Goal: Obtain resource: Obtain resource

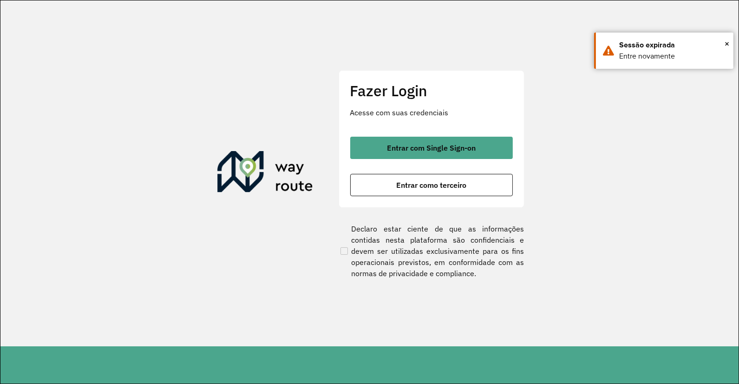
click at [395, 149] on span "Entrar com Single Sign-on" at bounding box center [431, 147] width 89 height 7
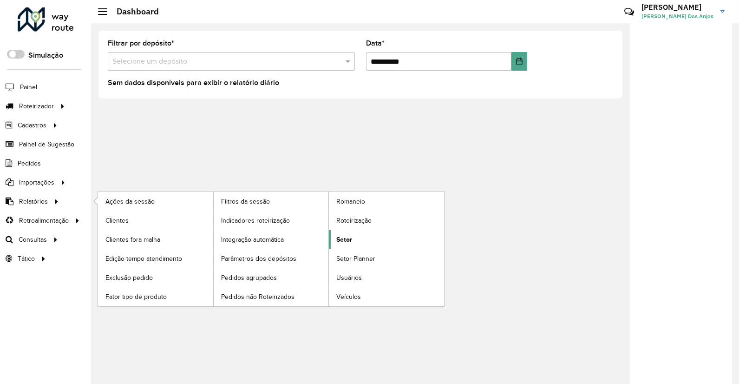
click at [349, 238] on span "Setor" at bounding box center [344, 240] width 16 height 10
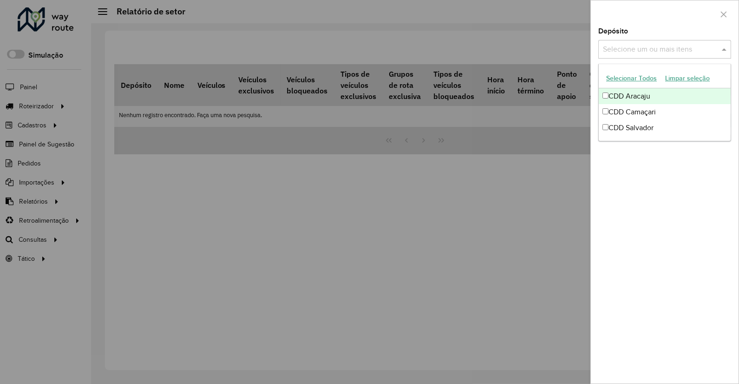
click at [635, 48] on input "text" at bounding box center [660, 49] width 119 height 11
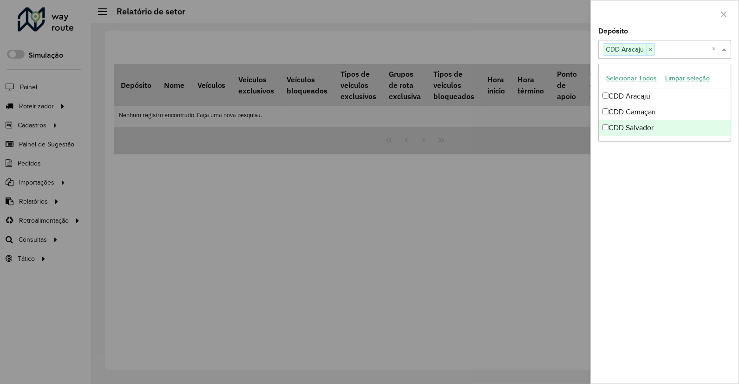
drag, startPoint x: 634, startPoint y: 188, endPoint x: 643, endPoint y: 174, distance: 17.1
click at [635, 188] on div "Depósito Selecione um ou mais itens CDD Aracaju × × Grupo de Depósito Selecione…" at bounding box center [665, 206] width 148 height 356
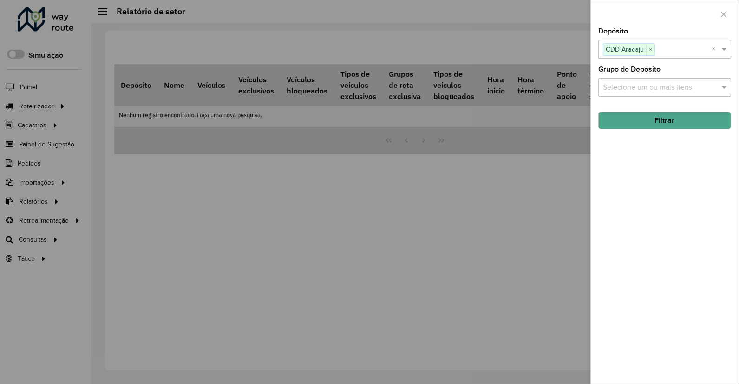
click at [658, 121] on button "Filtrar" at bounding box center [665, 121] width 133 height 18
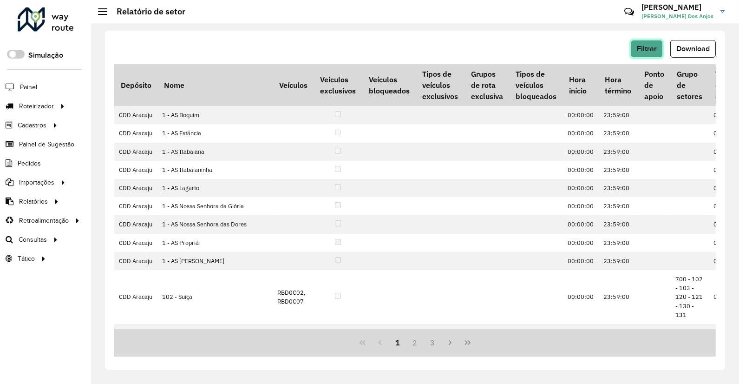
click at [645, 48] on span "Filtrar" at bounding box center [647, 49] width 20 height 8
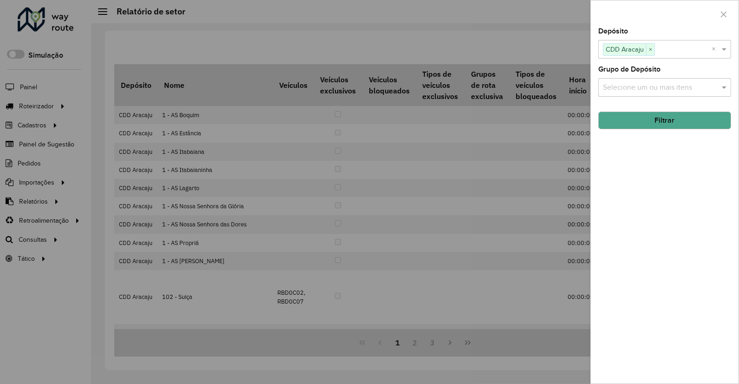
click at [626, 87] on input "text" at bounding box center [660, 87] width 119 height 11
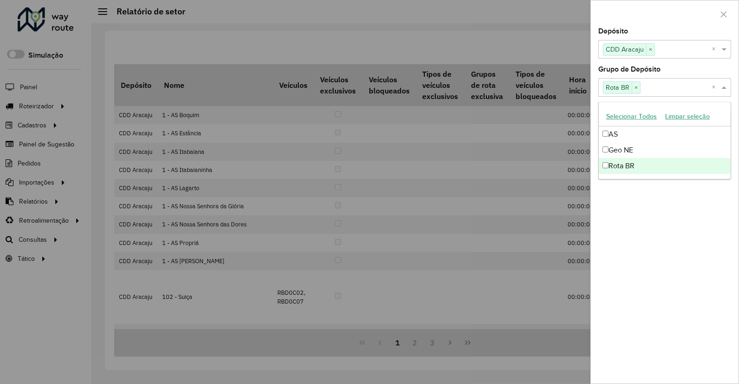
click at [637, 189] on div "Depósito Selecione um ou mais itens CDD Aracaju × × Grupo de Depósito Selecione…" at bounding box center [665, 206] width 148 height 356
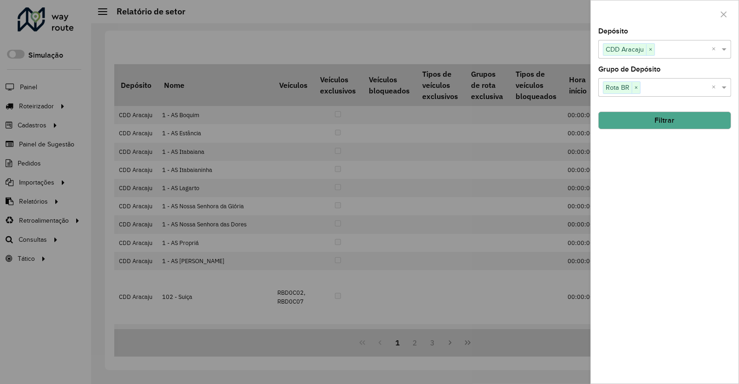
click at [652, 121] on button "Filtrar" at bounding box center [665, 121] width 133 height 18
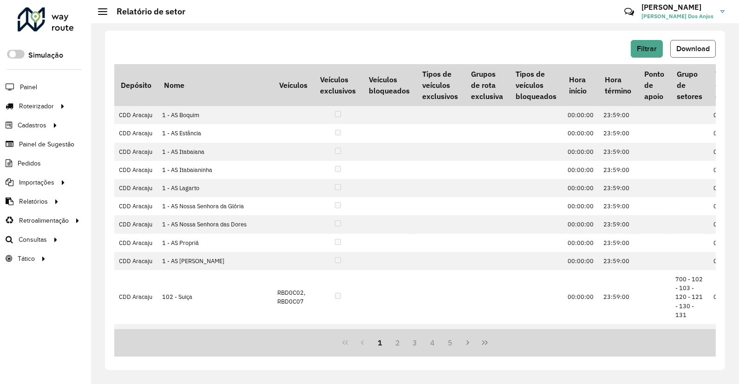
click at [690, 49] on span "Download" at bounding box center [693, 49] width 33 height 8
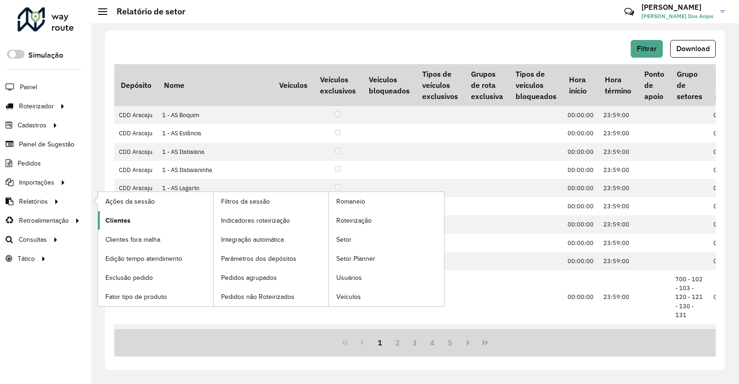
click at [115, 226] on link "Clientes" at bounding box center [155, 220] width 115 height 19
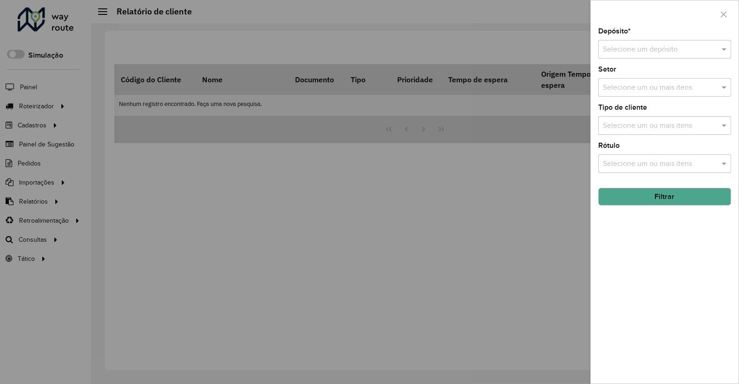
click at [622, 46] on input "text" at bounding box center [655, 49] width 105 height 11
click at [618, 77] on span "CDD Aracaju" at bounding box center [624, 76] width 42 height 8
click at [662, 198] on button "Filtrar" at bounding box center [665, 197] width 133 height 18
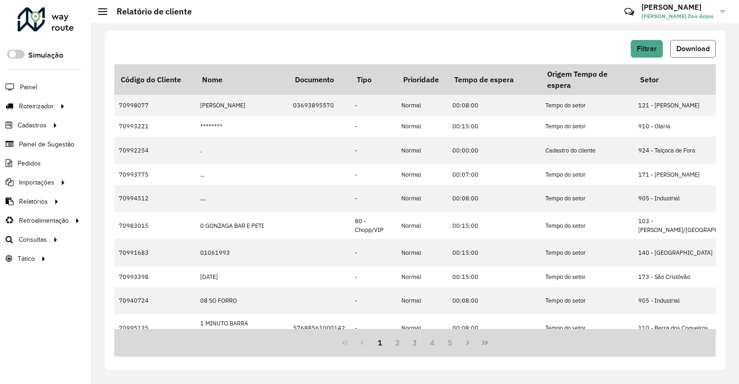
click at [691, 50] on span "Download" at bounding box center [693, 49] width 33 height 8
